Goal: Navigation & Orientation: Find specific page/section

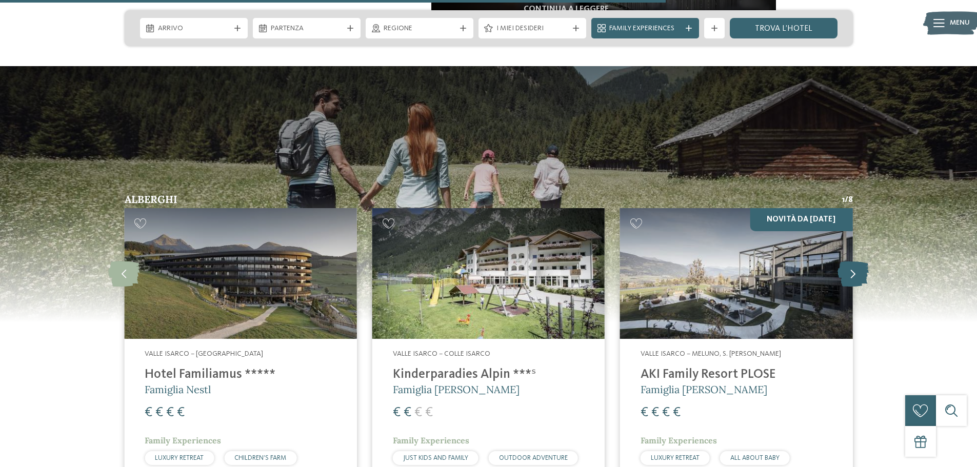
scroll to position [1282, 0]
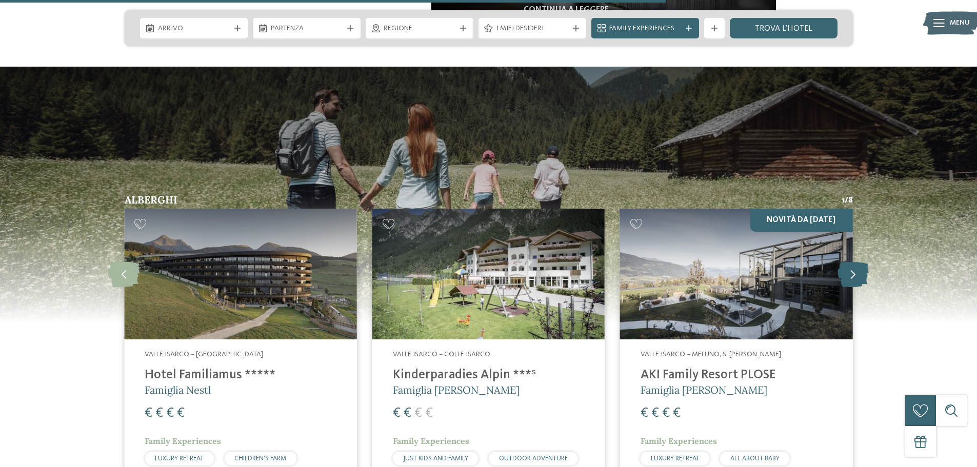
click at [855, 261] on icon at bounding box center [853, 274] width 31 height 26
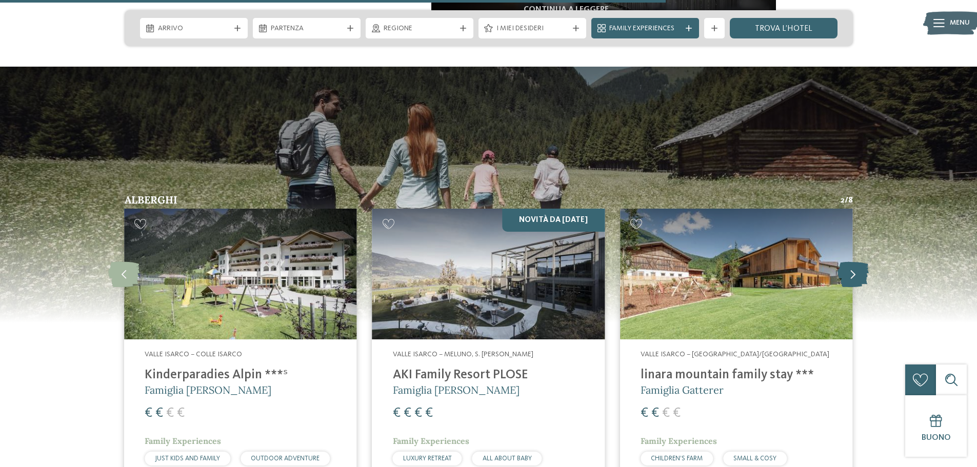
click at [855, 261] on icon at bounding box center [853, 274] width 31 height 26
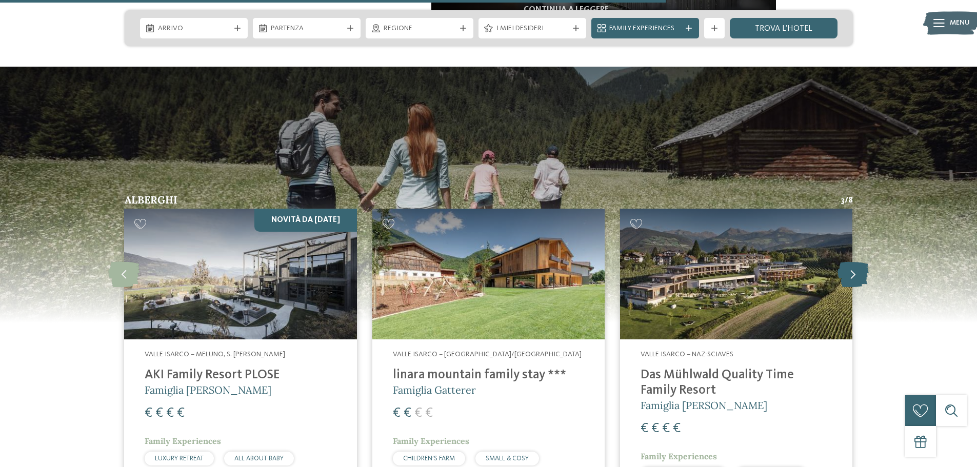
click at [855, 261] on icon at bounding box center [853, 274] width 31 height 26
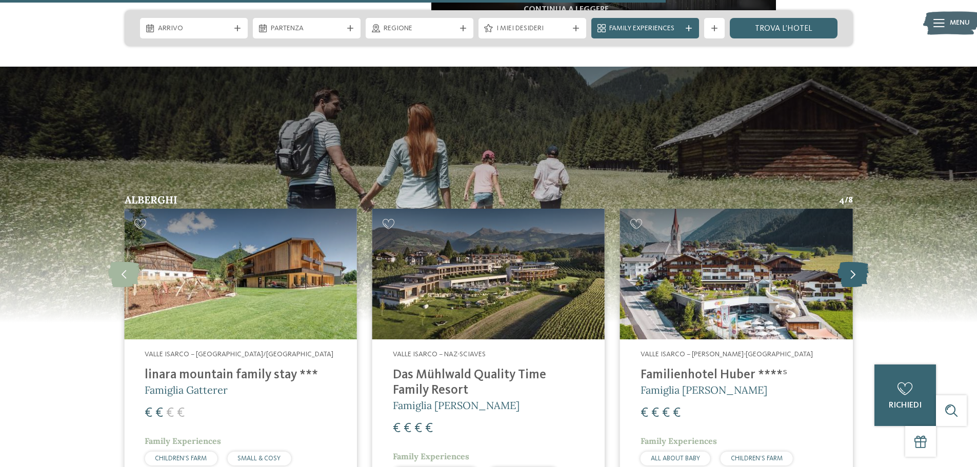
click at [860, 261] on icon at bounding box center [853, 274] width 31 height 26
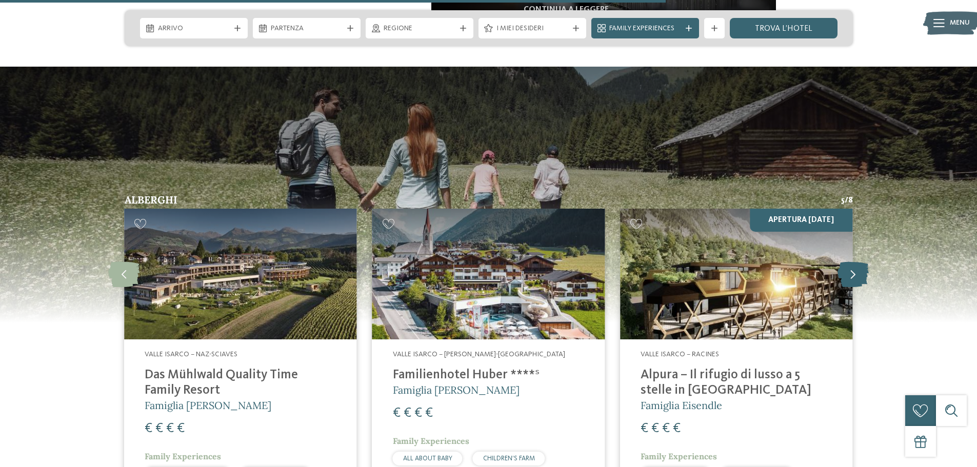
click at [859, 261] on icon at bounding box center [853, 274] width 31 height 26
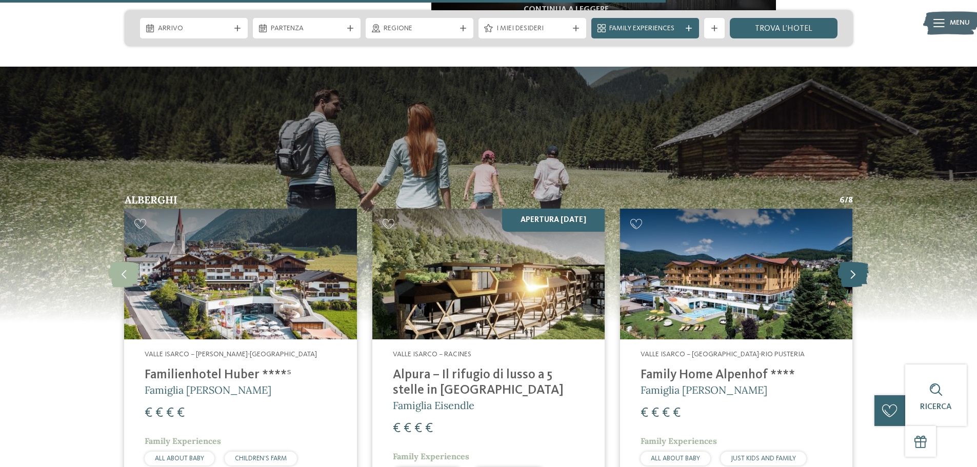
click at [859, 261] on icon at bounding box center [853, 274] width 31 height 26
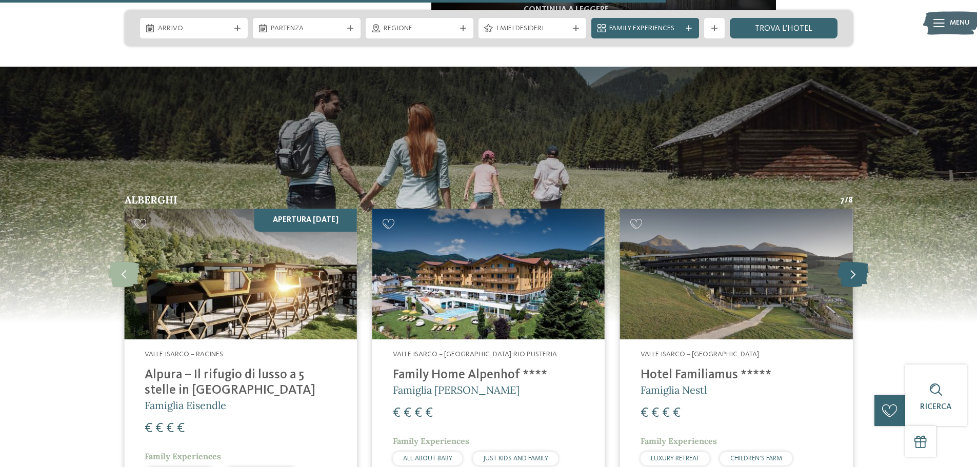
click at [859, 261] on icon at bounding box center [853, 274] width 31 height 26
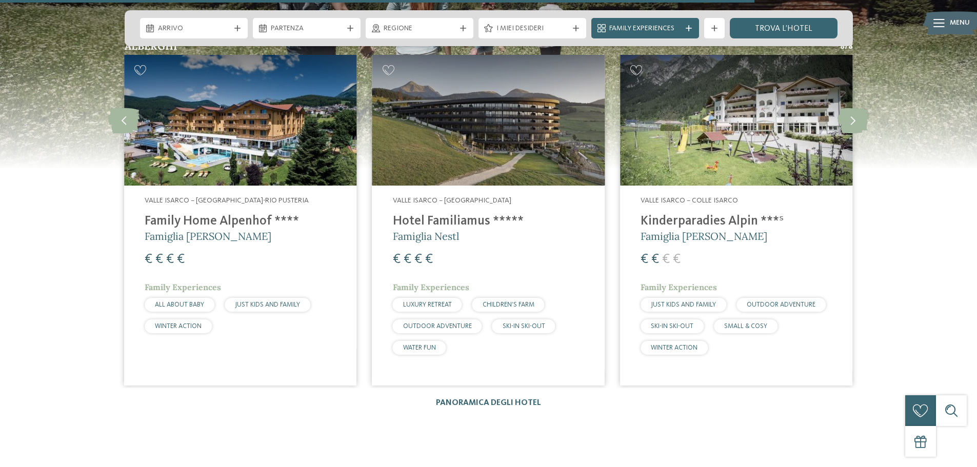
scroll to position [1590, 0]
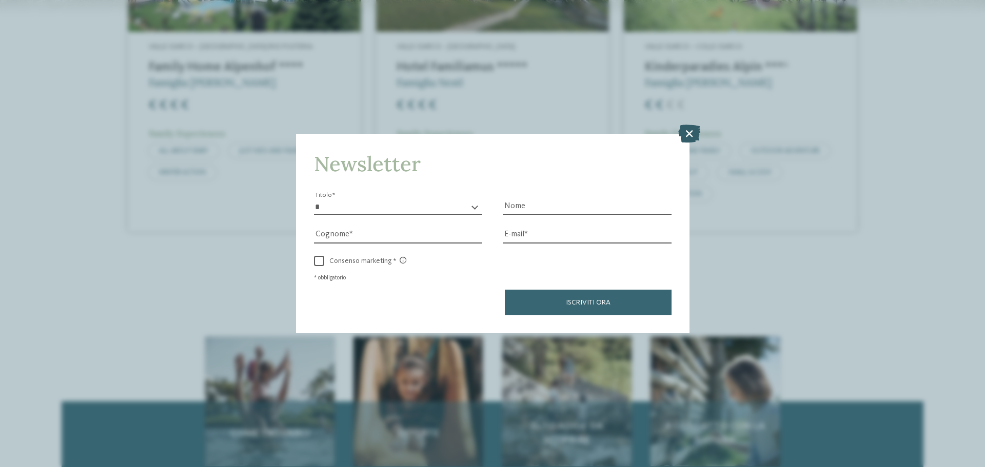
click at [683, 126] on icon at bounding box center [689, 134] width 22 height 18
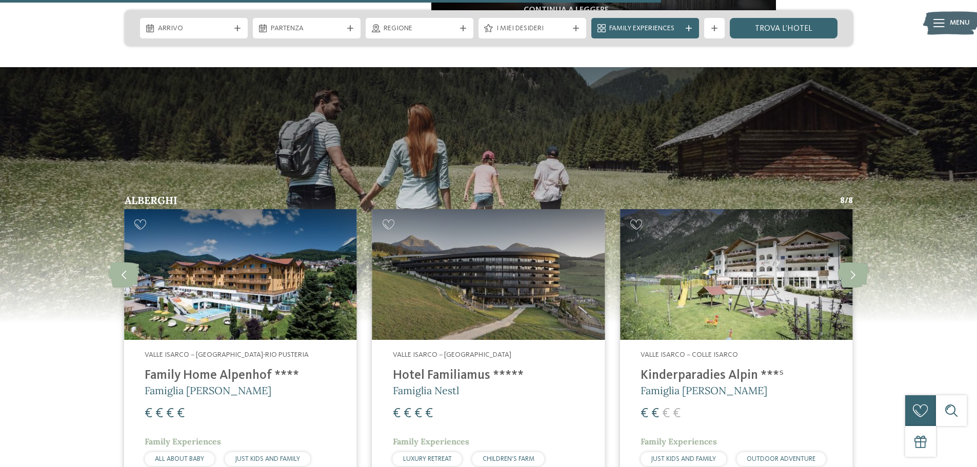
scroll to position [1282, 0]
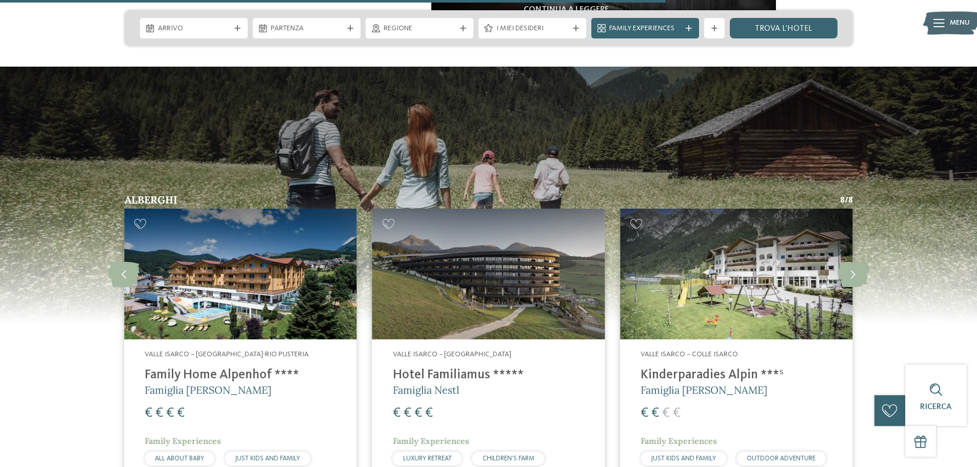
click at [447, 259] on img at bounding box center [488, 274] width 232 height 131
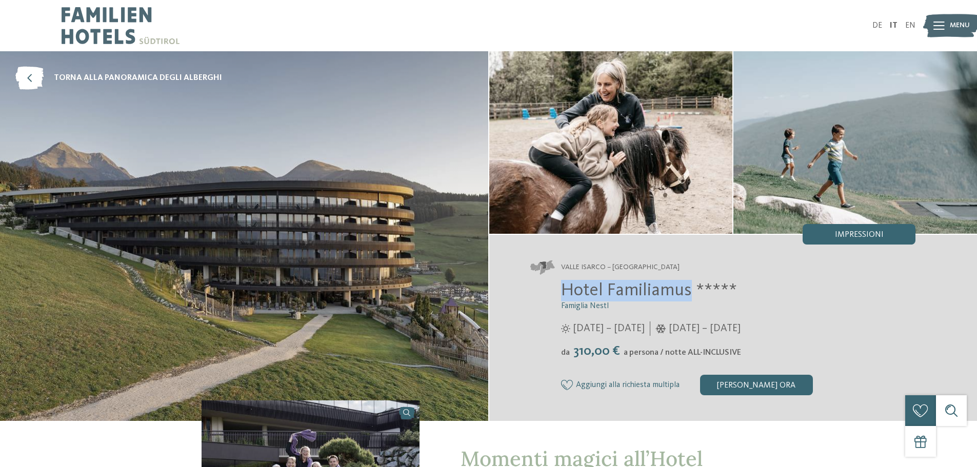
drag, startPoint x: 564, startPoint y: 286, endPoint x: 689, endPoint y: 285, distance: 124.7
click at [689, 285] on span "Hotel Familiamus *****" at bounding box center [649, 291] width 176 height 18
copy span "Hotel Familiamus"
